Goal: Transaction & Acquisition: Purchase product/service

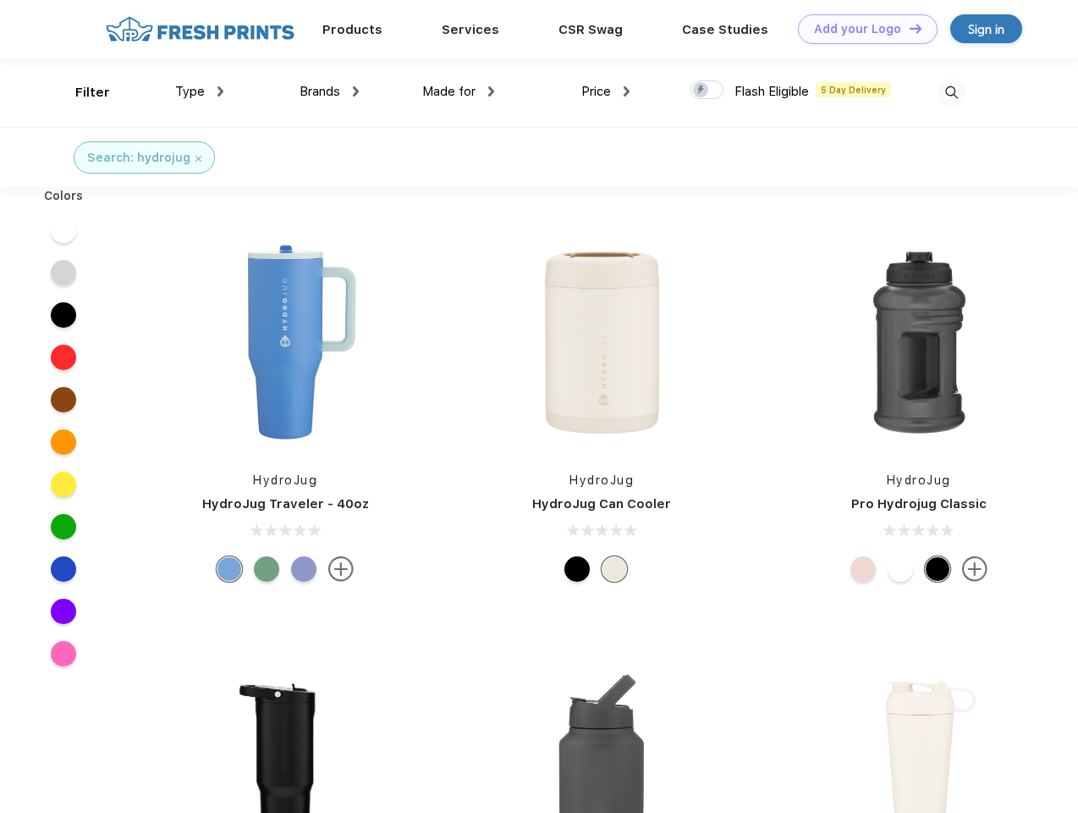
scroll to position [1, 0]
click at [862, 29] on link "Add your Logo Design Tool" at bounding box center [868, 29] width 140 height 30
click at [0, 0] on div "Design Tool" at bounding box center [0, 0] width 0 height 0
click at [908, 28] on link "Add your Logo Design Tool" at bounding box center [868, 29] width 140 height 30
click at [81, 92] on div "Filter" at bounding box center [92, 92] width 35 height 19
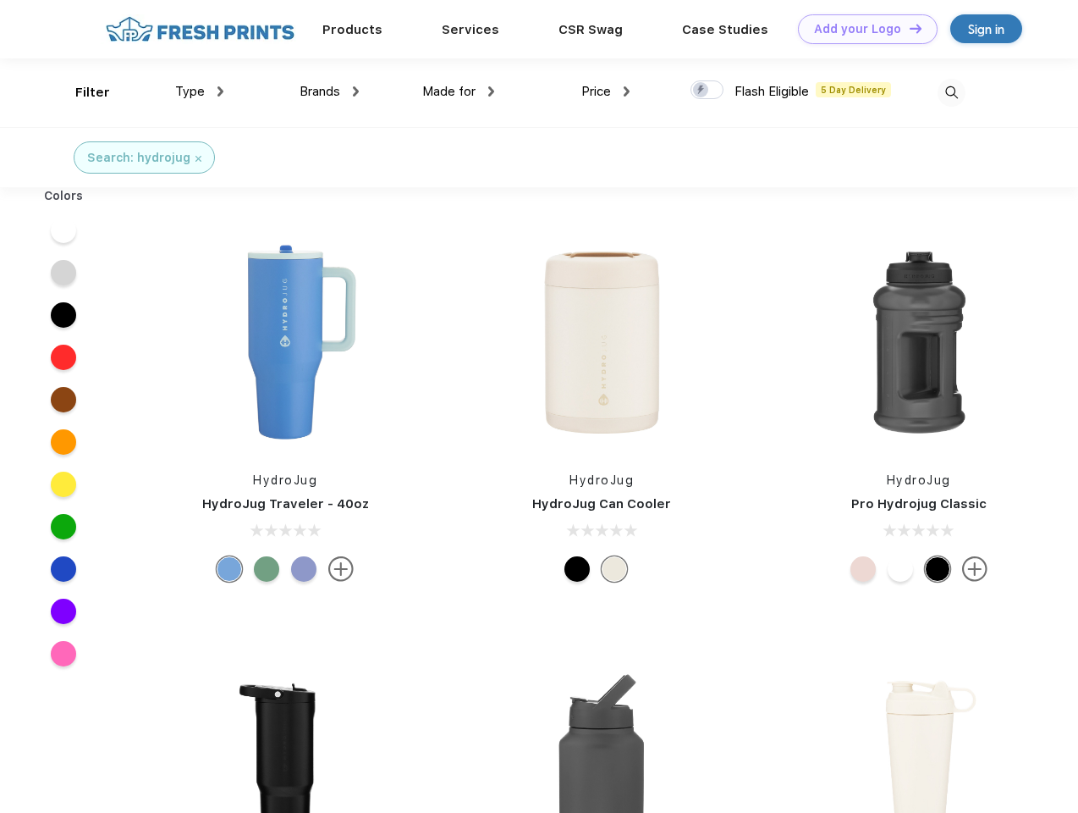
click at [200, 91] on span "Type" at bounding box center [190, 91] width 30 height 15
click at [329, 91] on span "Brands" at bounding box center [320, 91] width 41 height 15
click at [459, 91] on span "Made for" at bounding box center [448, 91] width 53 height 15
click at [606, 91] on span "Price" at bounding box center [597, 91] width 30 height 15
click at [708, 91] on div at bounding box center [707, 89] width 33 height 19
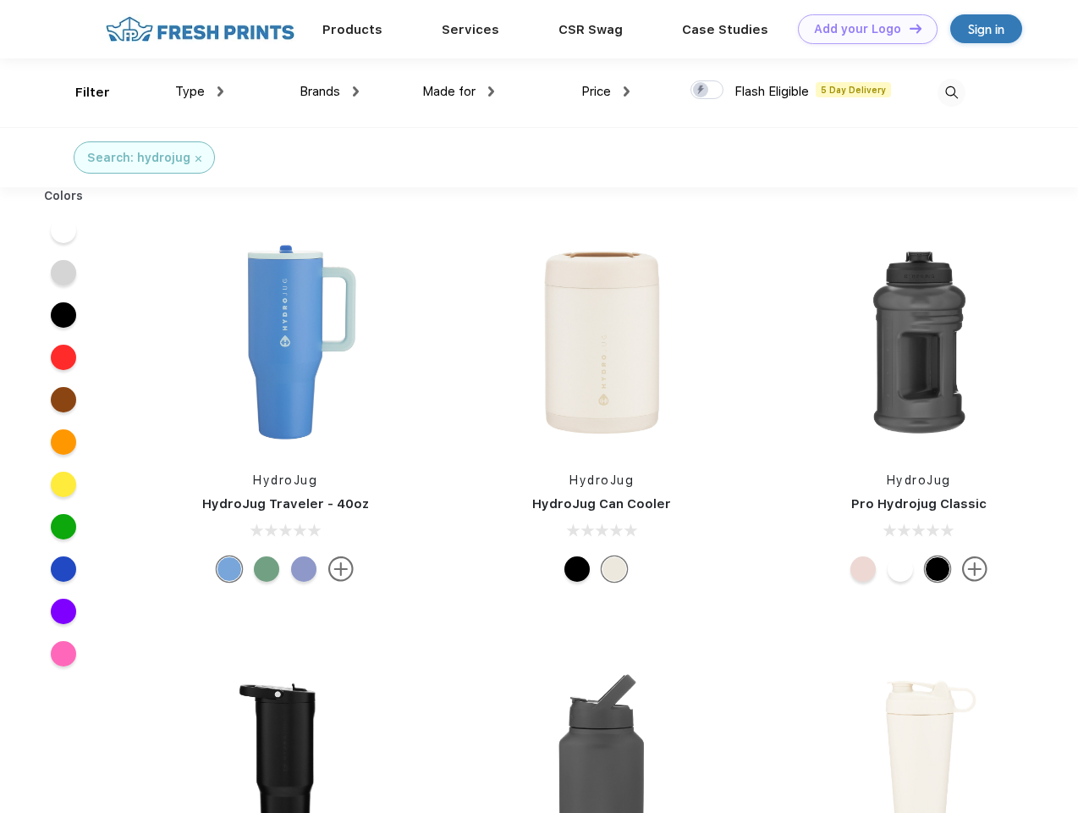
click at [702, 91] on input "checkbox" at bounding box center [696, 85] width 11 height 11
click at [951, 92] on img at bounding box center [952, 93] width 28 height 28
